Goal: Task Accomplishment & Management: Manage account settings

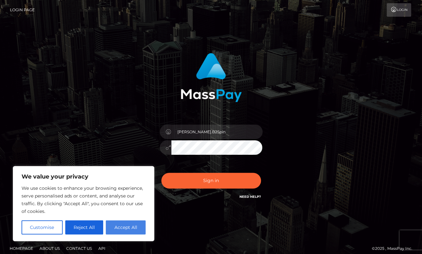
type input "[PERSON_NAME].B2Spin"
click at [125, 222] on button "Accept All" at bounding box center [126, 228] width 40 height 14
checkbox input "true"
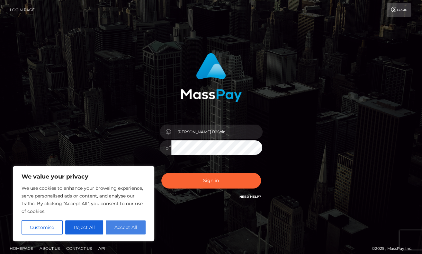
checkbox input "true"
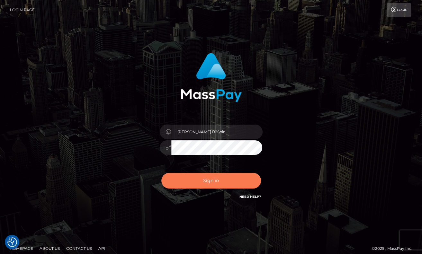
click at [203, 179] on button "Sign in" at bounding box center [211, 181] width 100 height 16
